Goal: Information Seeking & Learning: Learn about a topic

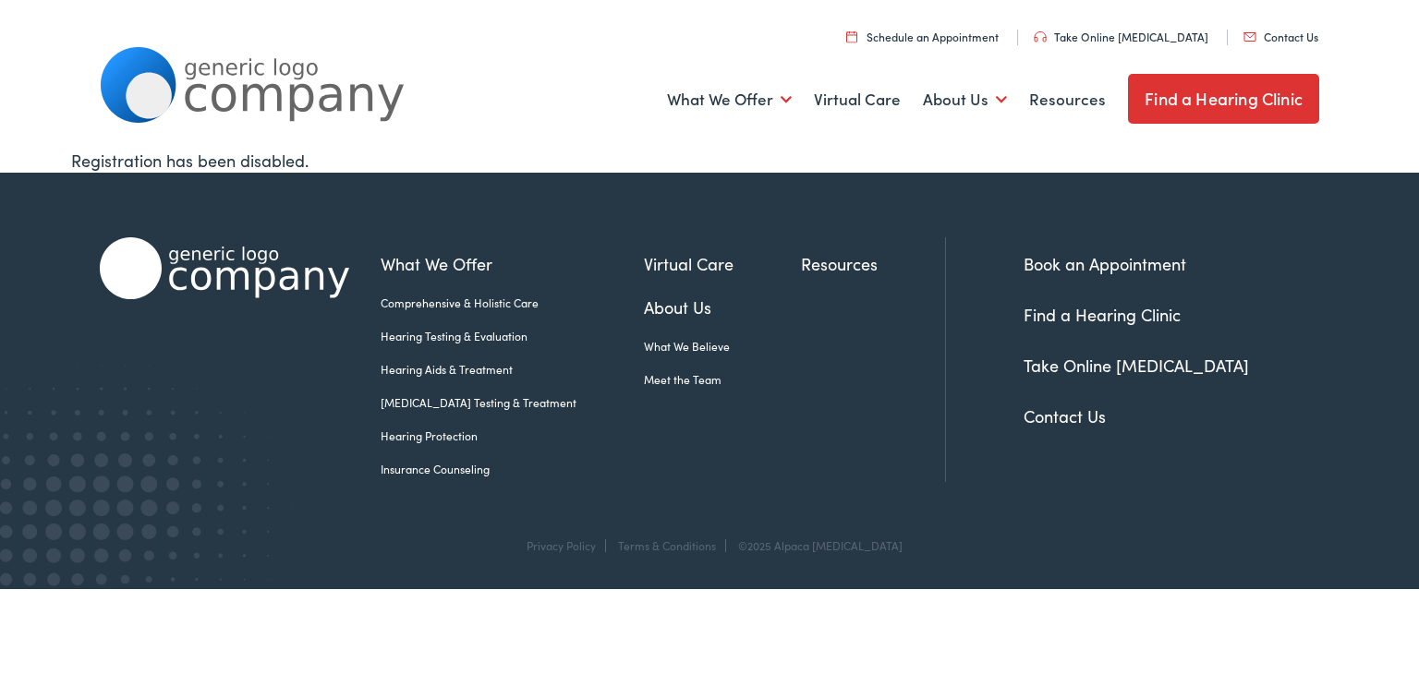
click at [479, 336] on link "Hearing Testing & Evaluation" at bounding box center [512, 336] width 263 height 17
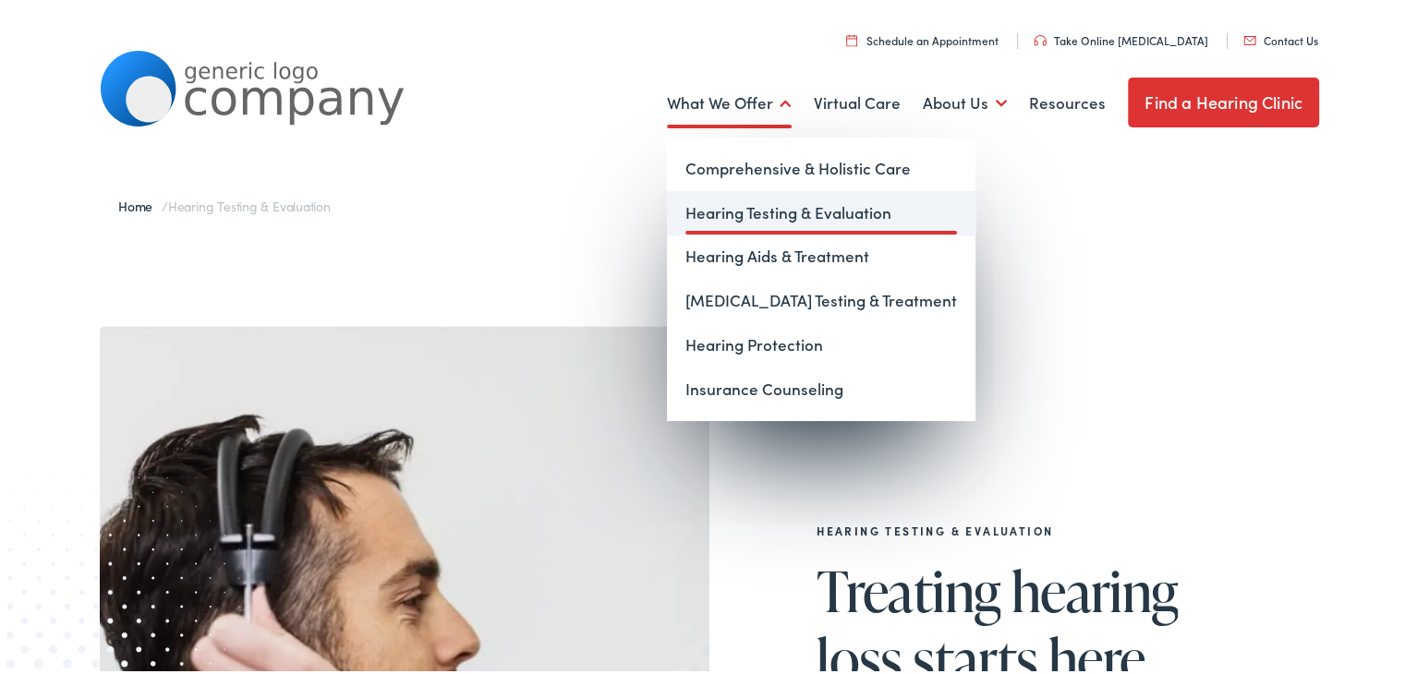
click at [745, 204] on link "Hearing Testing & Evaluation" at bounding box center [821, 210] width 309 height 44
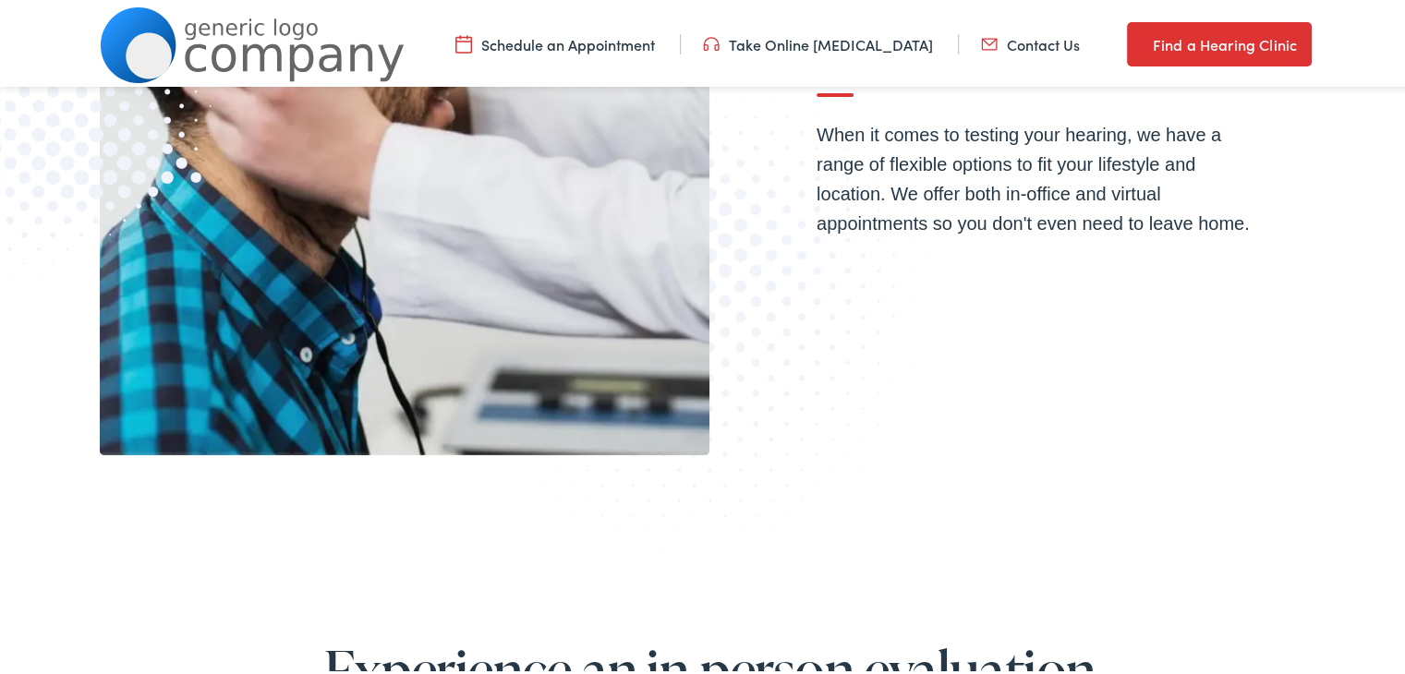
scroll to position [647, 0]
